Goal: Navigation & Orientation: Find specific page/section

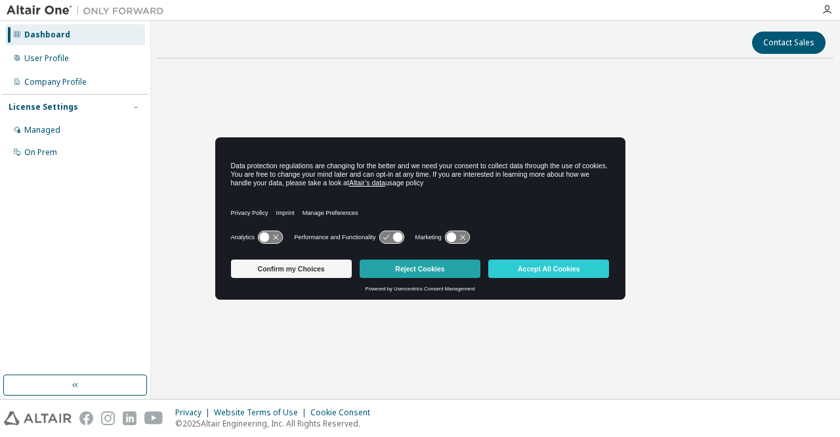
click at [389, 266] on button "Reject Cookies" at bounding box center [420, 268] width 121 height 18
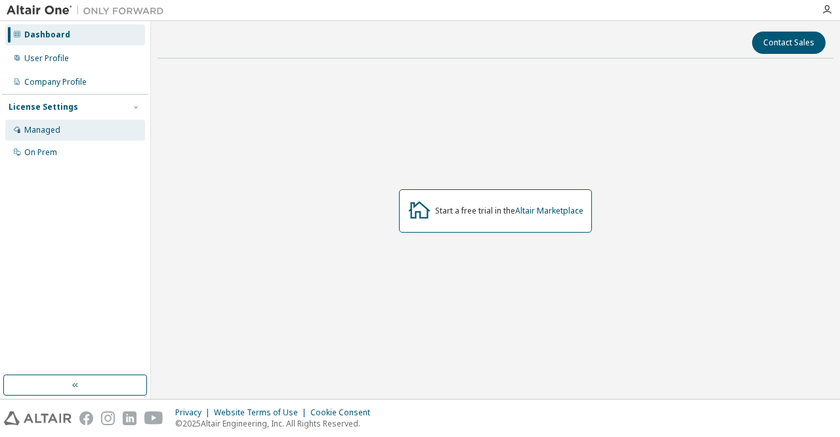
click at [70, 132] on div "Managed" at bounding box center [75, 130] width 140 height 21
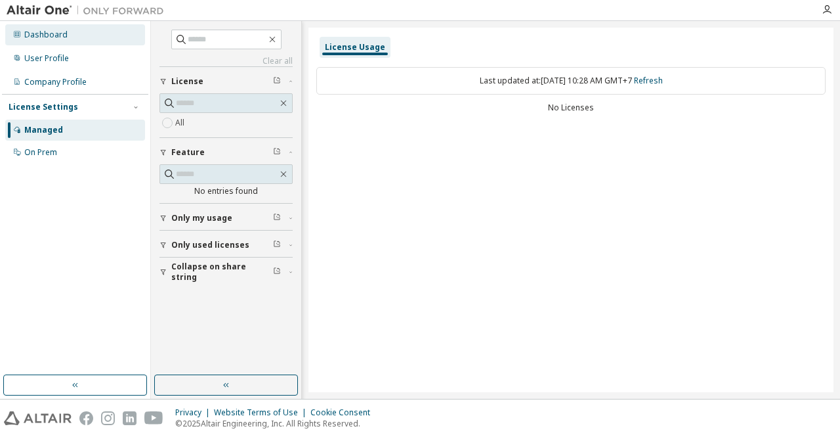
click at [85, 42] on div "Dashboard" at bounding box center [75, 34] width 140 height 21
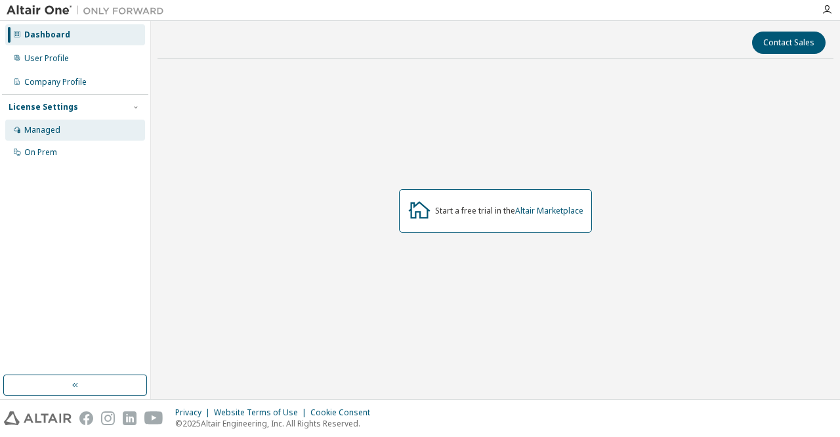
click at [81, 136] on div "Managed" at bounding box center [75, 130] width 140 height 21
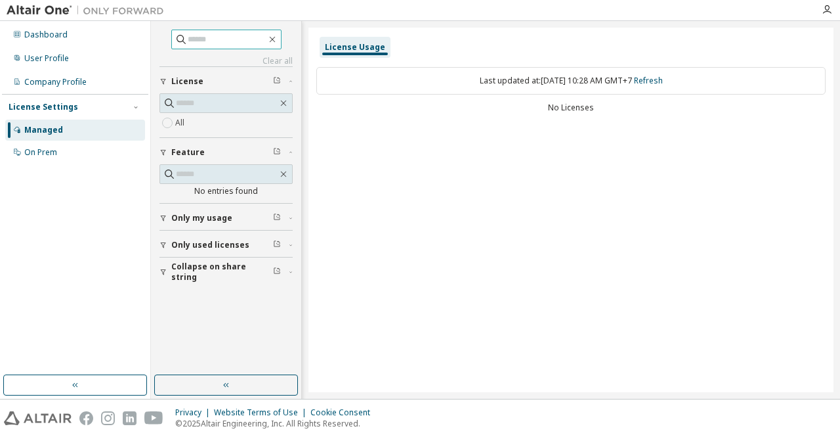
click at [225, 39] on input "text" at bounding box center [227, 39] width 79 height 13
type input "*********"
click at [73, 44] on div "Dashboard" at bounding box center [75, 34] width 140 height 21
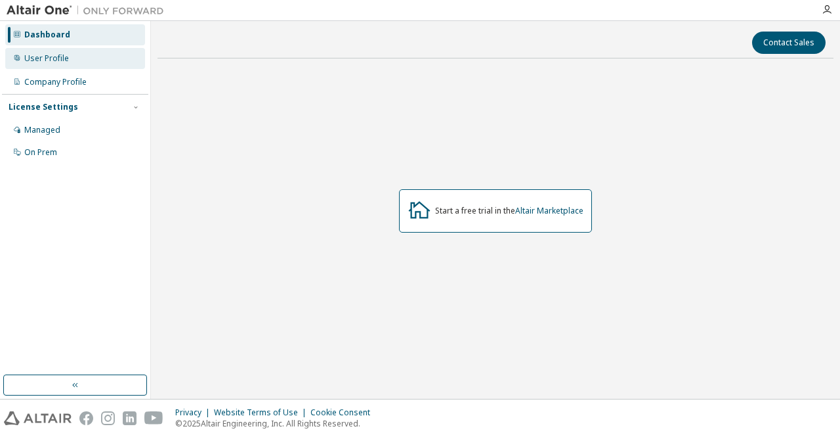
click at [68, 57] on div "User Profile" at bounding box center [75, 58] width 140 height 21
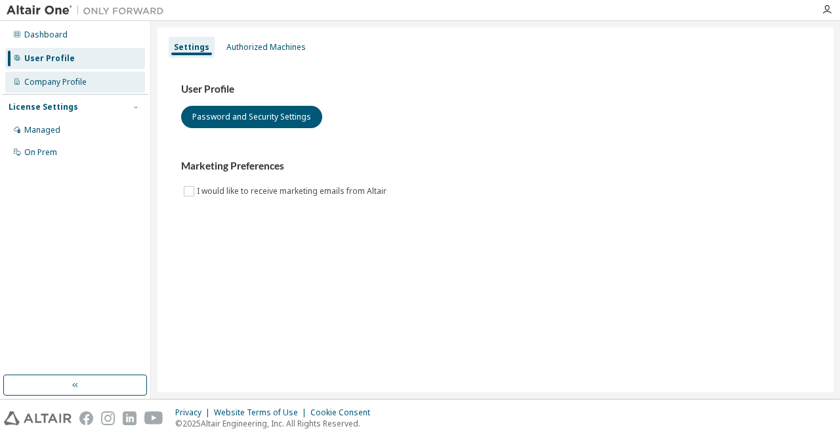
click at [77, 83] on div "Company Profile" at bounding box center [55, 82] width 62 height 11
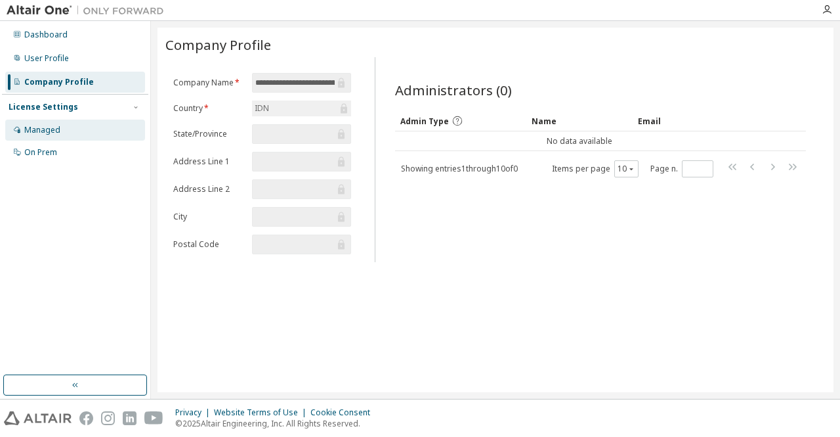
click at [56, 135] on div "Managed" at bounding box center [75, 130] width 140 height 21
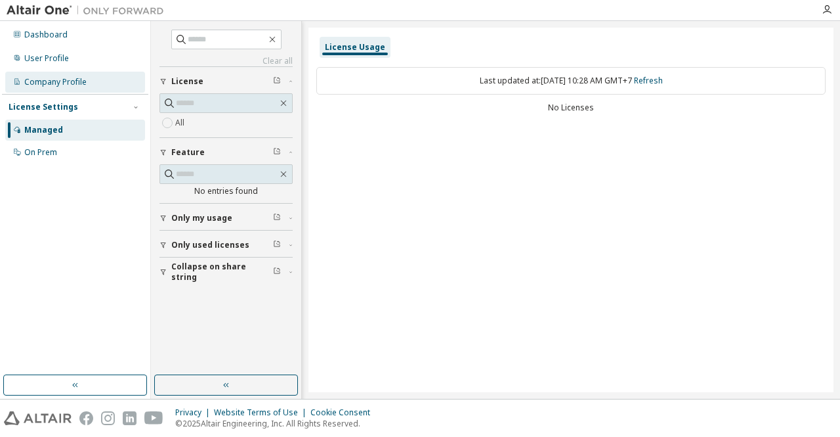
click at [75, 83] on div "Company Profile" at bounding box center [55, 82] width 62 height 11
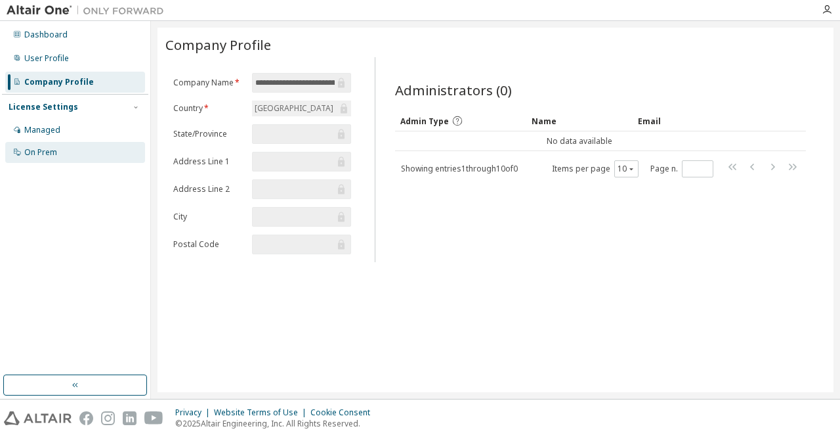
click at [76, 144] on div "On Prem" at bounding box center [75, 152] width 140 height 21
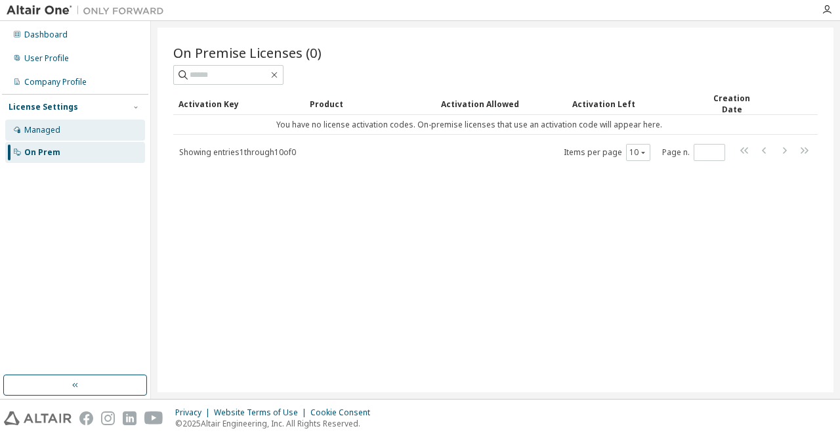
click at [76, 135] on div "Managed" at bounding box center [75, 130] width 140 height 21
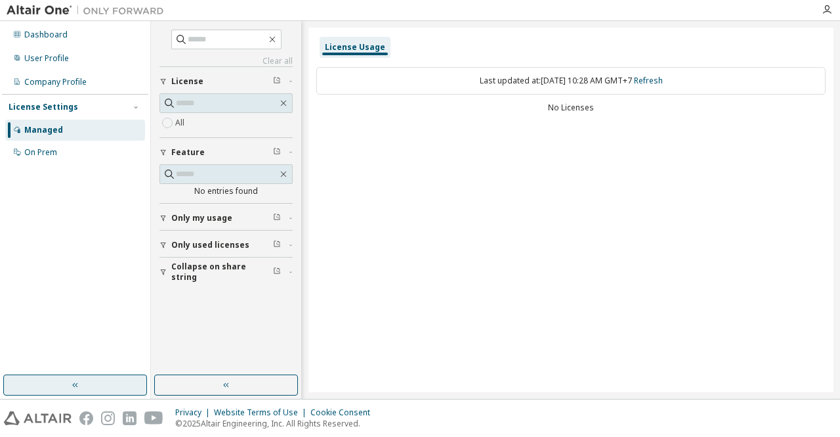
click at [80, 388] on button "button" at bounding box center [75, 384] width 144 height 21
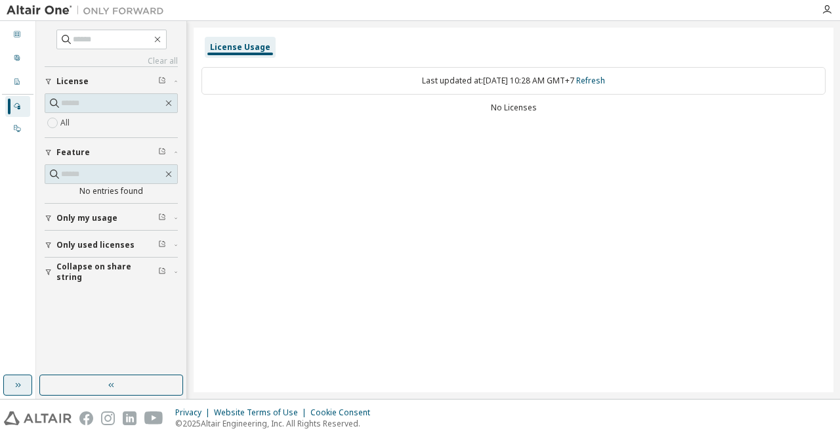
click at [80, 388] on button "button" at bounding box center [111, 384] width 144 height 21
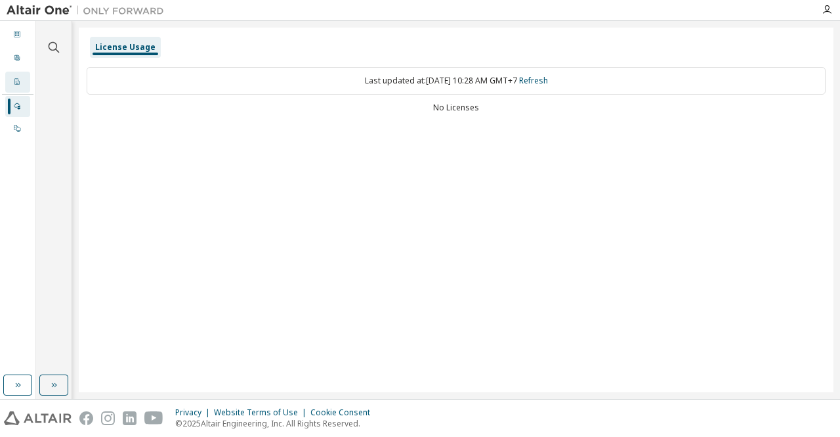
click at [18, 84] on icon at bounding box center [16, 81] width 5 height 7
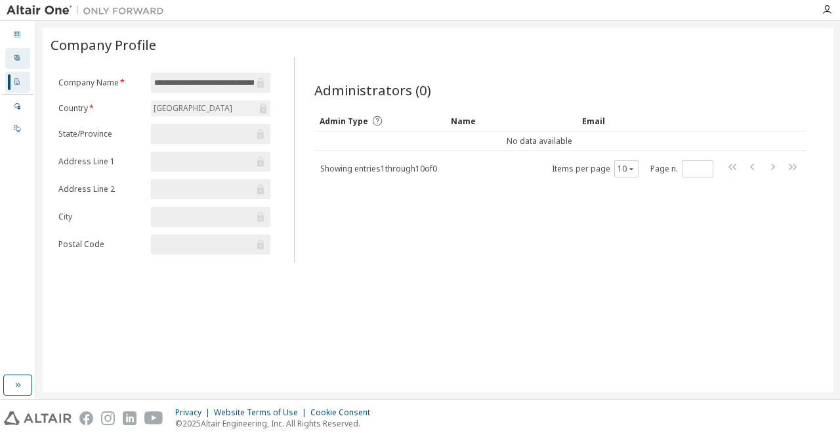
click at [22, 60] on div "User Profile" at bounding box center [17, 58] width 25 height 21
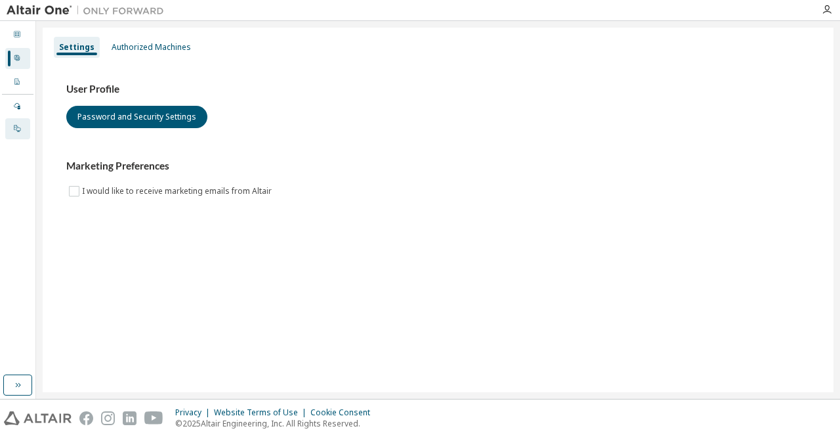
click at [18, 131] on div at bounding box center [17, 128] width 8 height 11
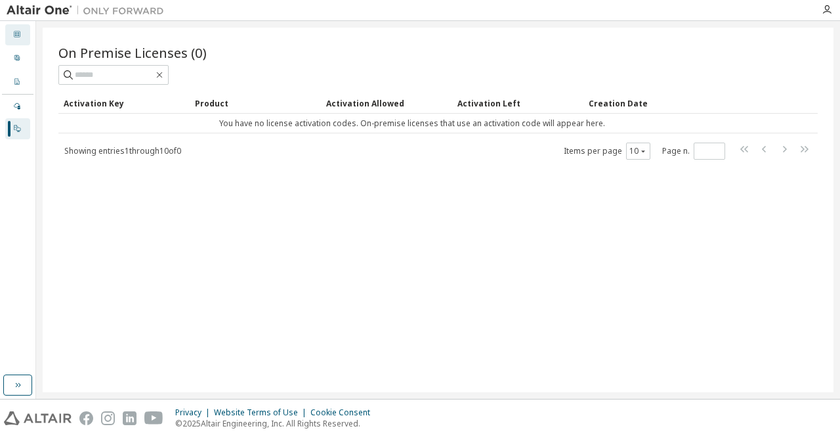
click at [24, 34] on div "Dashboard" at bounding box center [17, 34] width 25 height 21
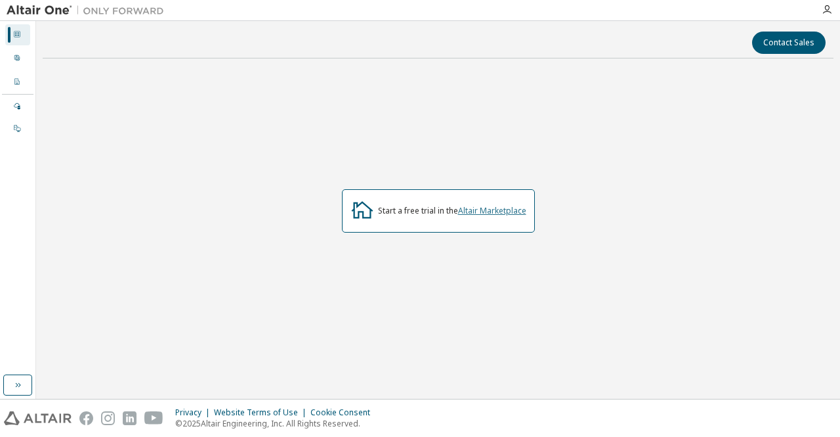
click at [495, 209] on link "Altair Marketplace" at bounding box center [492, 210] width 68 height 11
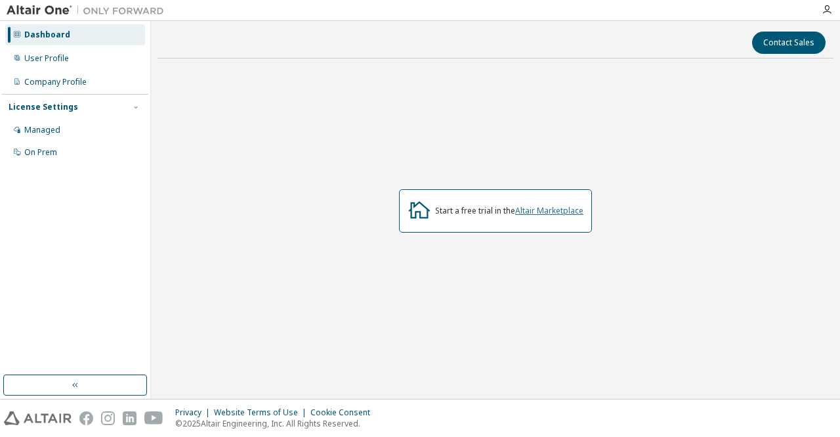
click at [546, 213] on link "Altair Marketplace" at bounding box center [549, 210] width 68 height 11
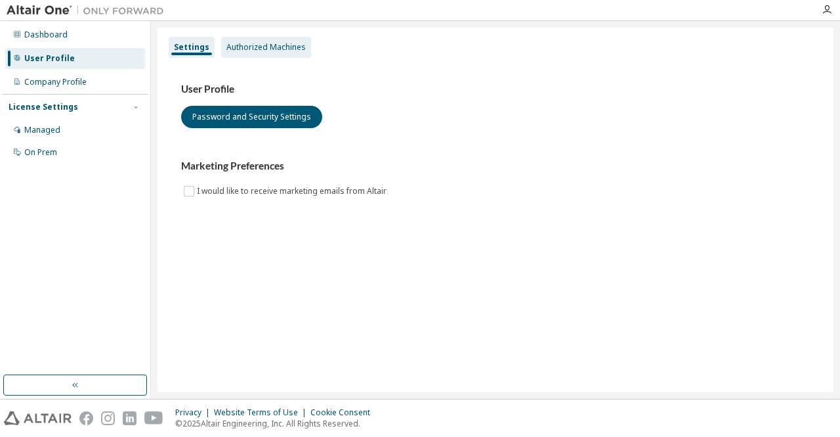
click at [260, 49] on div "Authorized Machines" at bounding box center [266, 47] width 79 height 11
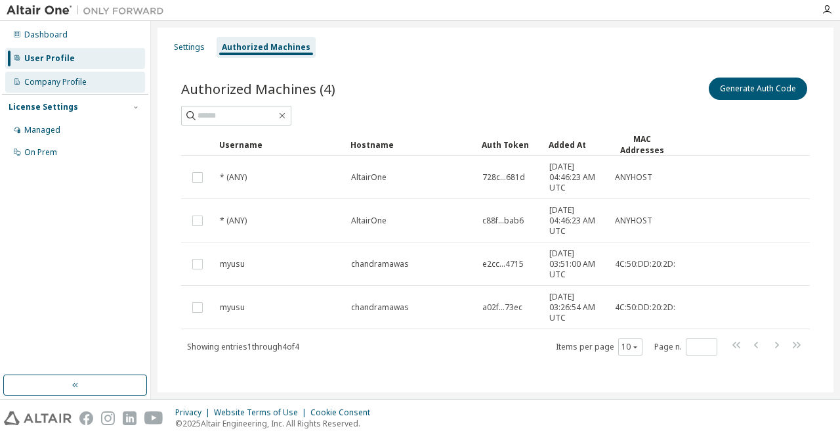
click at [85, 86] on div "Company Profile" at bounding box center [55, 82] width 62 height 11
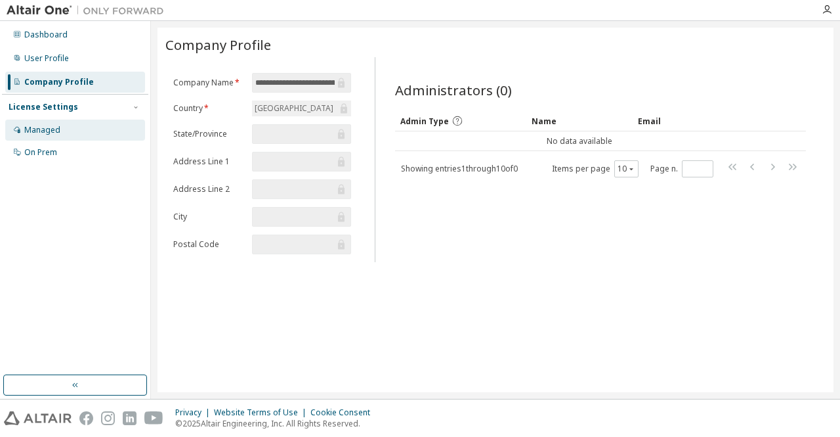
click at [84, 129] on div "Managed" at bounding box center [75, 130] width 140 height 21
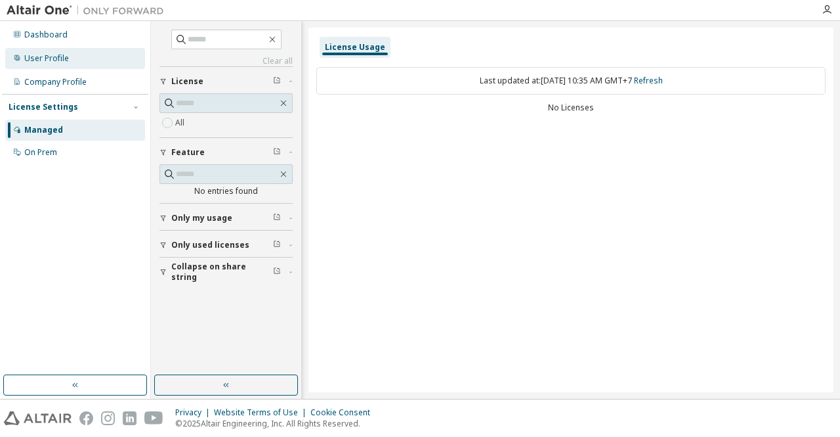
click at [91, 60] on div "User Profile" at bounding box center [75, 58] width 140 height 21
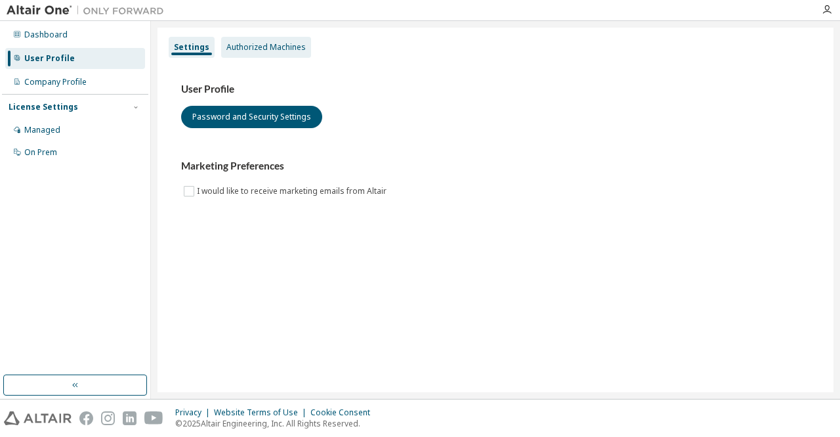
click at [236, 45] on div "Authorized Machines" at bounding box center [266, 47] width 79 height 11
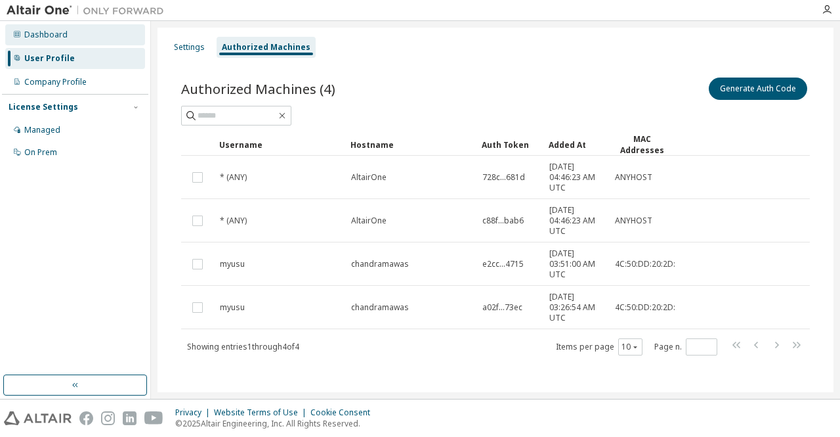
click at [77, 35] on div "Dashboard" at bounding box center [75, 34] width 140 height 21
